Goal: Check status: Check status

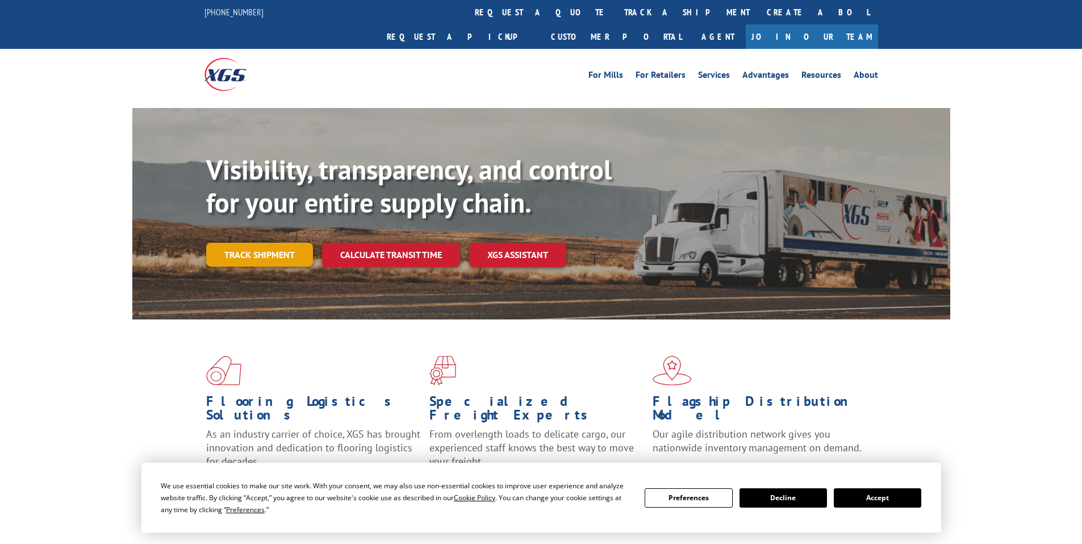
click at [255, 243] on link "Track shipment" at bounding box center [259, 255] width 107 height 24
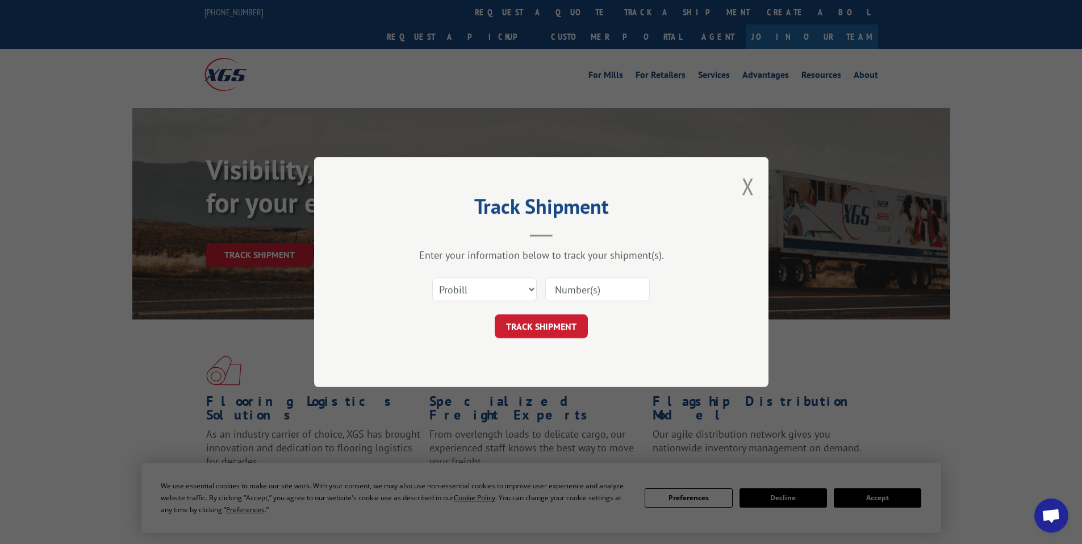
click at [576, 284] on input at bounding box center [597, 289] width 105 height 24
paste input "17477421"
type input "17477421"
click at [551, 322] on button "TRACK SHIPMENT" at bounding box center [541, 326] width 93 height 24
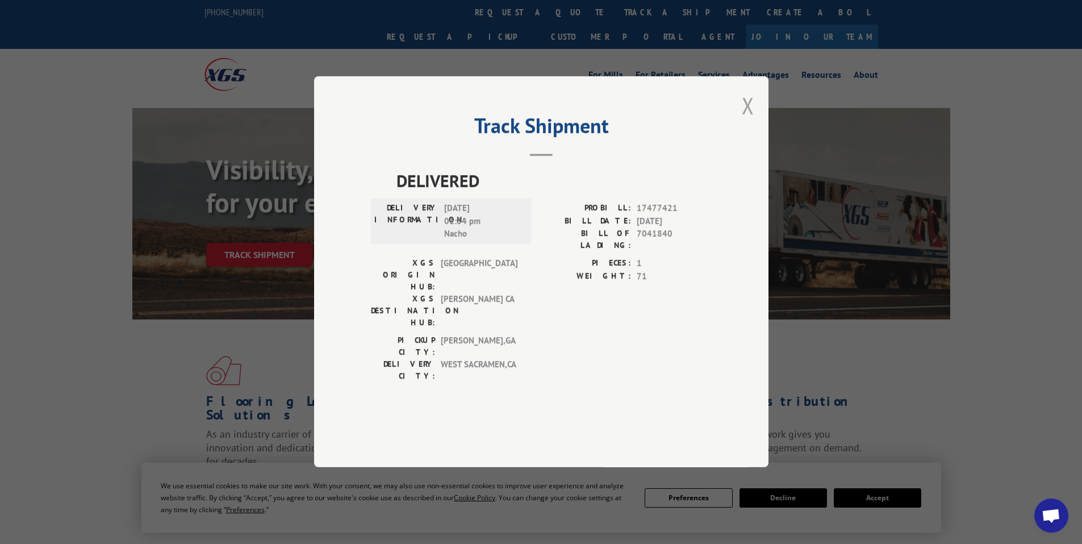
click at [746, 120] on button "Close modal" at bounding box center [748, 105] width 13 height 30
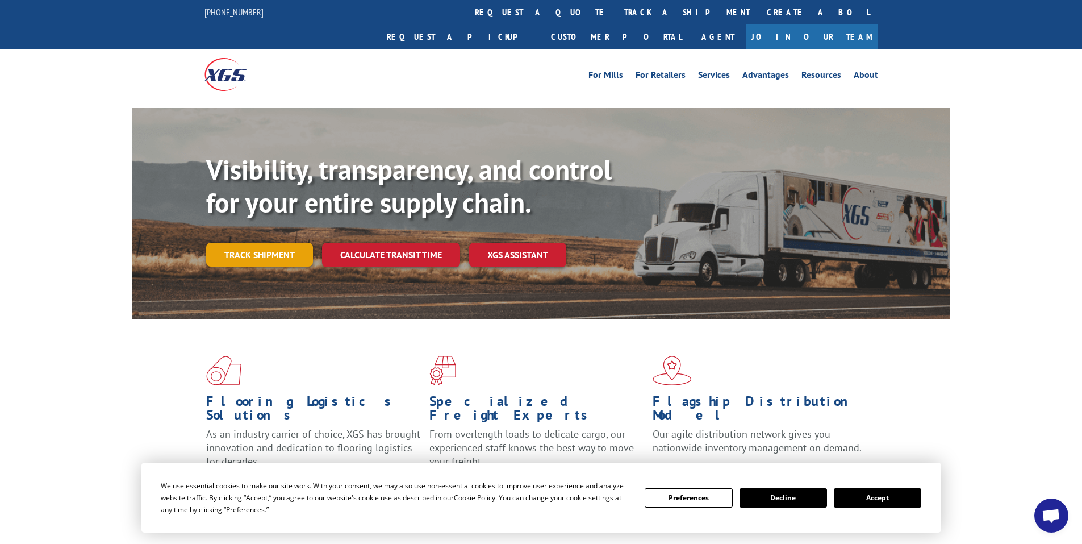
click at [269, 243] on link "Track shipment" at bounding box center [259, 255] width 107 height 24
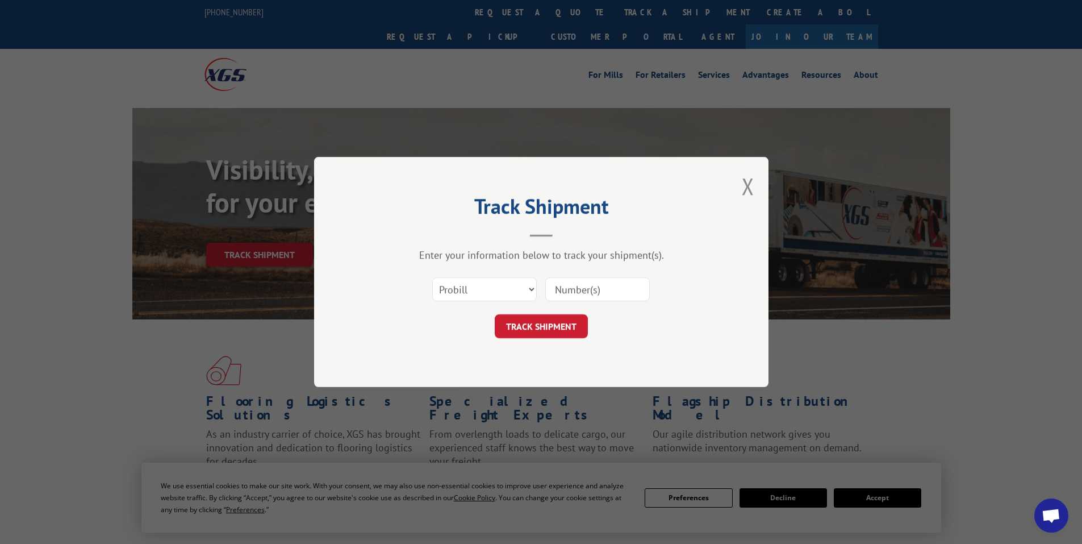
click at [597, 287] on input at bounding box center [597, 289] width 105 height 24
paste input "16755677"
type input "16755677"
click at [540, 323] on button "TRACK SHIPMENT" at bounding box center [541, 326] width 93 height 24
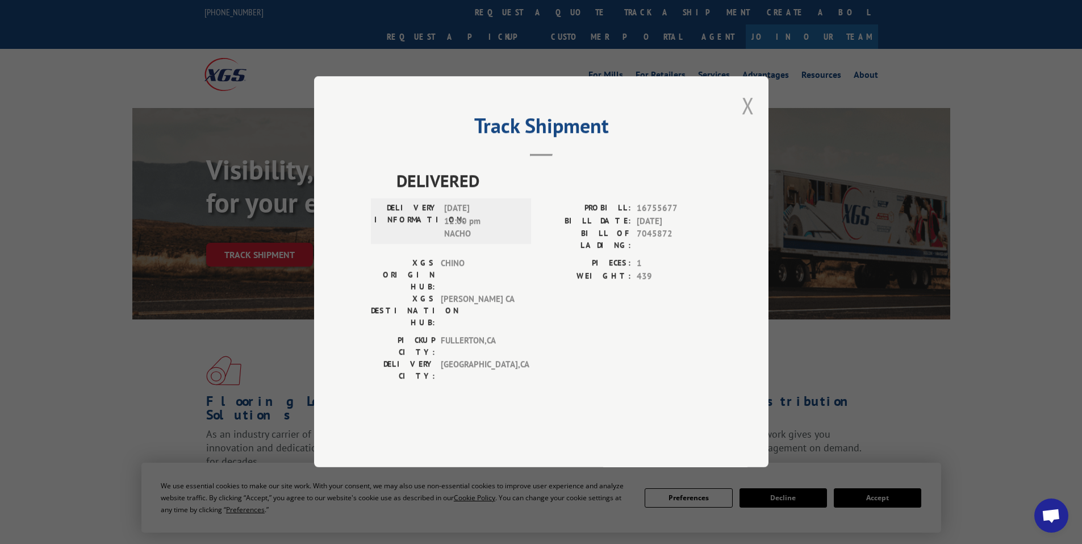
click at [749, 120] on button "Close modal" at bounding box center [748, 105] width 13 height 30
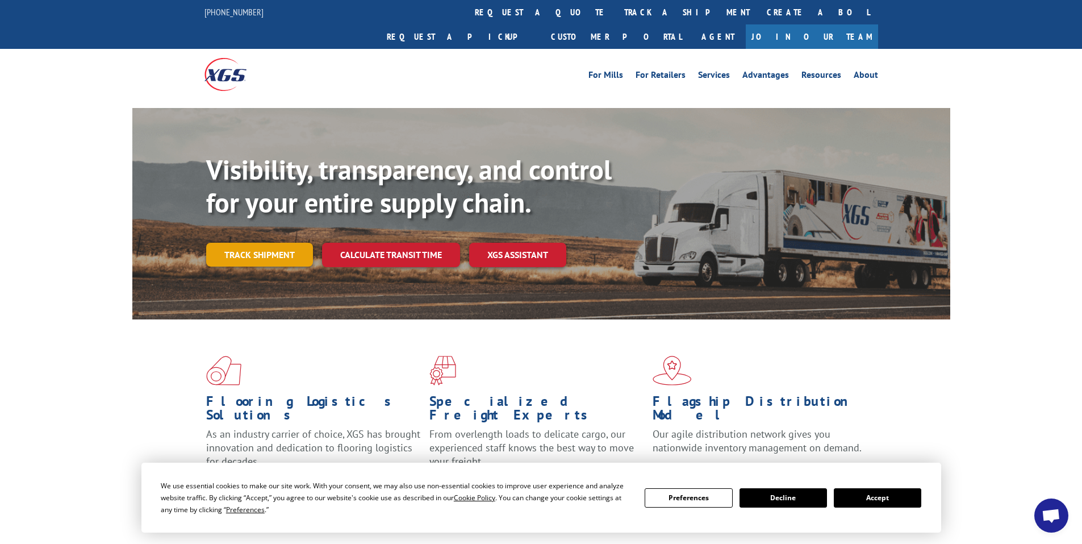
click at [268, 243] on link "Track shipment" at bounding box center [259, 255] width 107 height 24
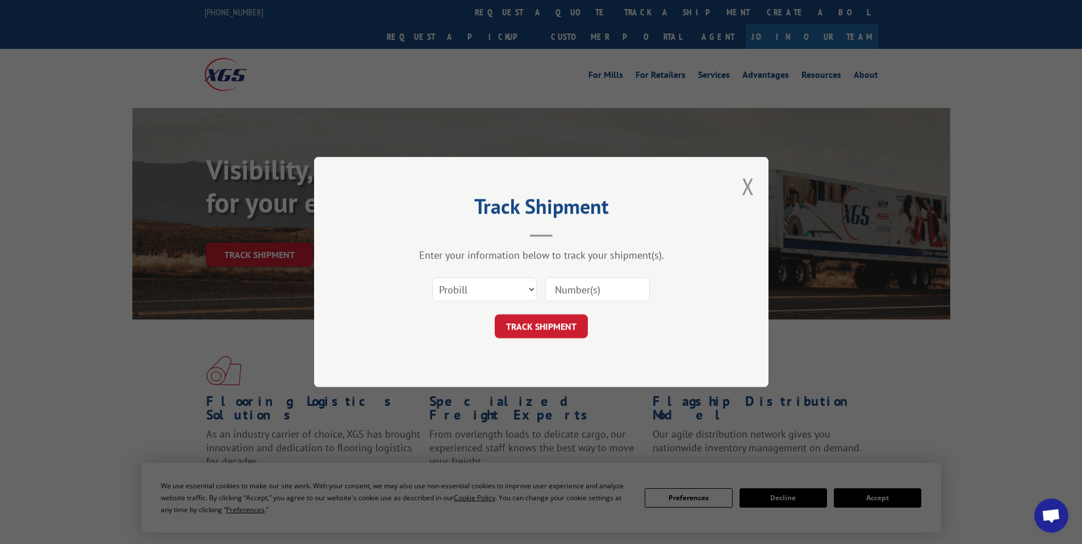
click at [585, 286] on input at bounding box center [597, 289] width 105 height 24
paste input "475482"
type input "475482"
click at [541, 328] on button "TRACK SHIPMENT" at bounding box center [541, 326] width 93 height 24
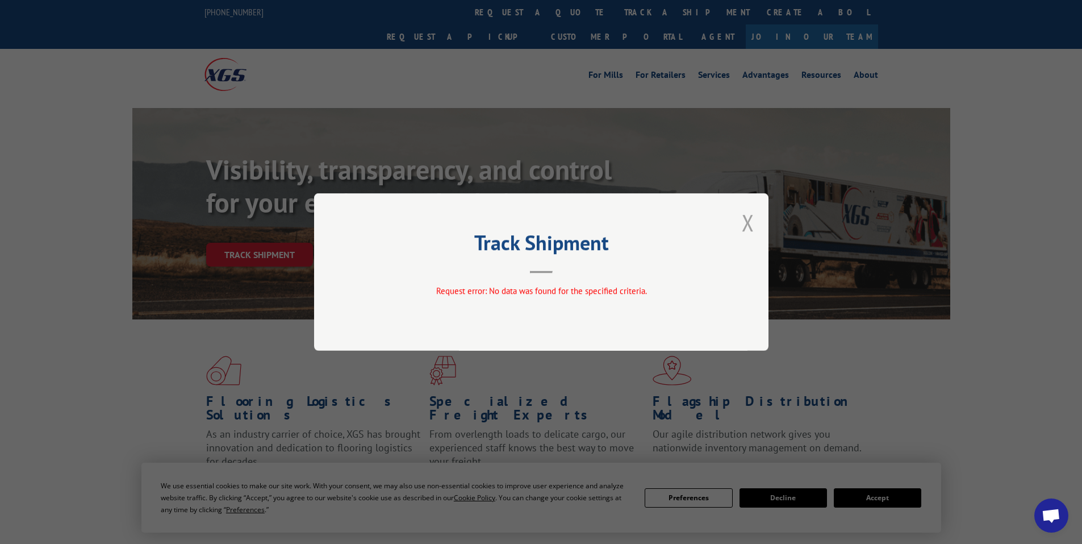
click at [747, 218] on button "Close modal" at bounding box center [748, 222] width 13 height 30
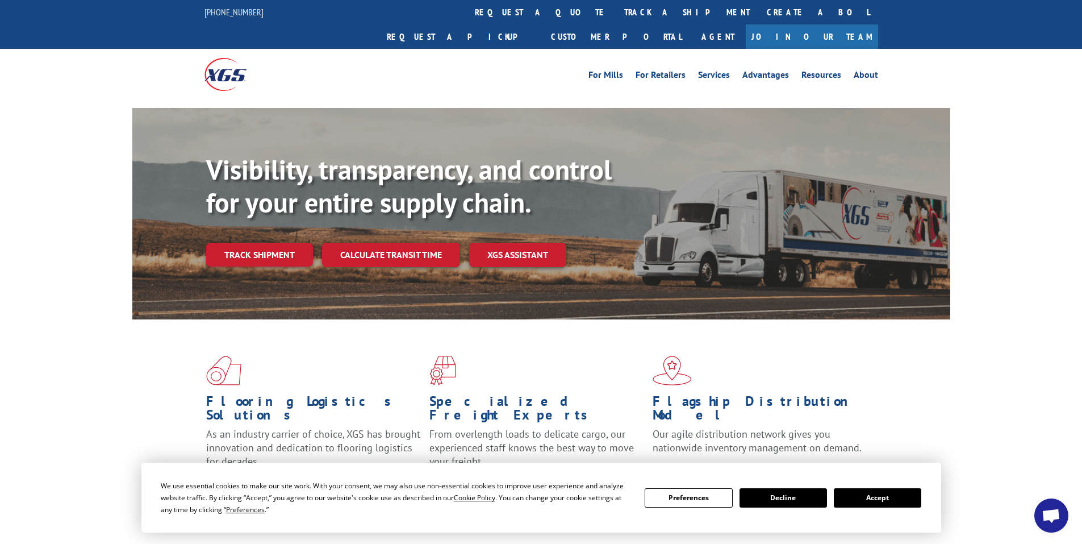
click at [256, 243] on link "Track shipment" at bounding box center [259, 255] width 107 height 24
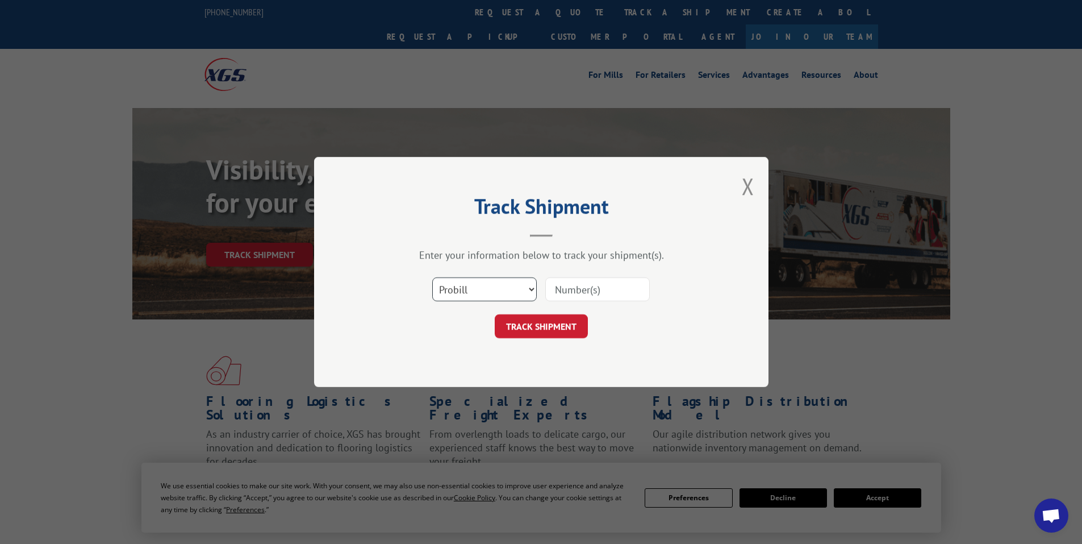
click at [491, 291] on select "Select category... Probill BOL PO" at bounding box center [484, 289] width 105 height 24
select select "po"
click at [432, 277] on select "Select category... Probill BOL PO" at bounding box center [484, 289] width 105 height 24
click at [747, 183] on button "Close modal" at bounding box center [748, 186] width 13 height 30
